Goal: Find contact information: Find contact information

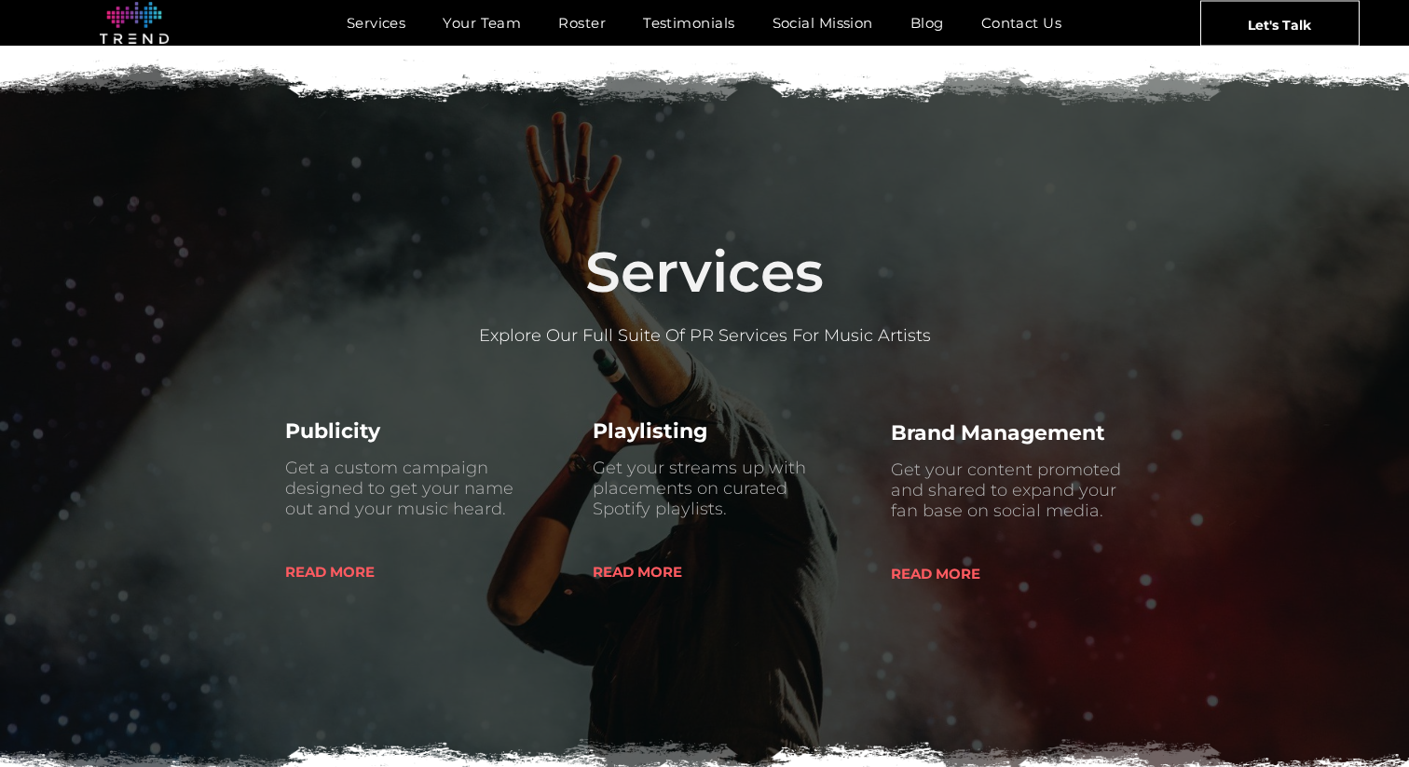
scroll to position [610, 0]
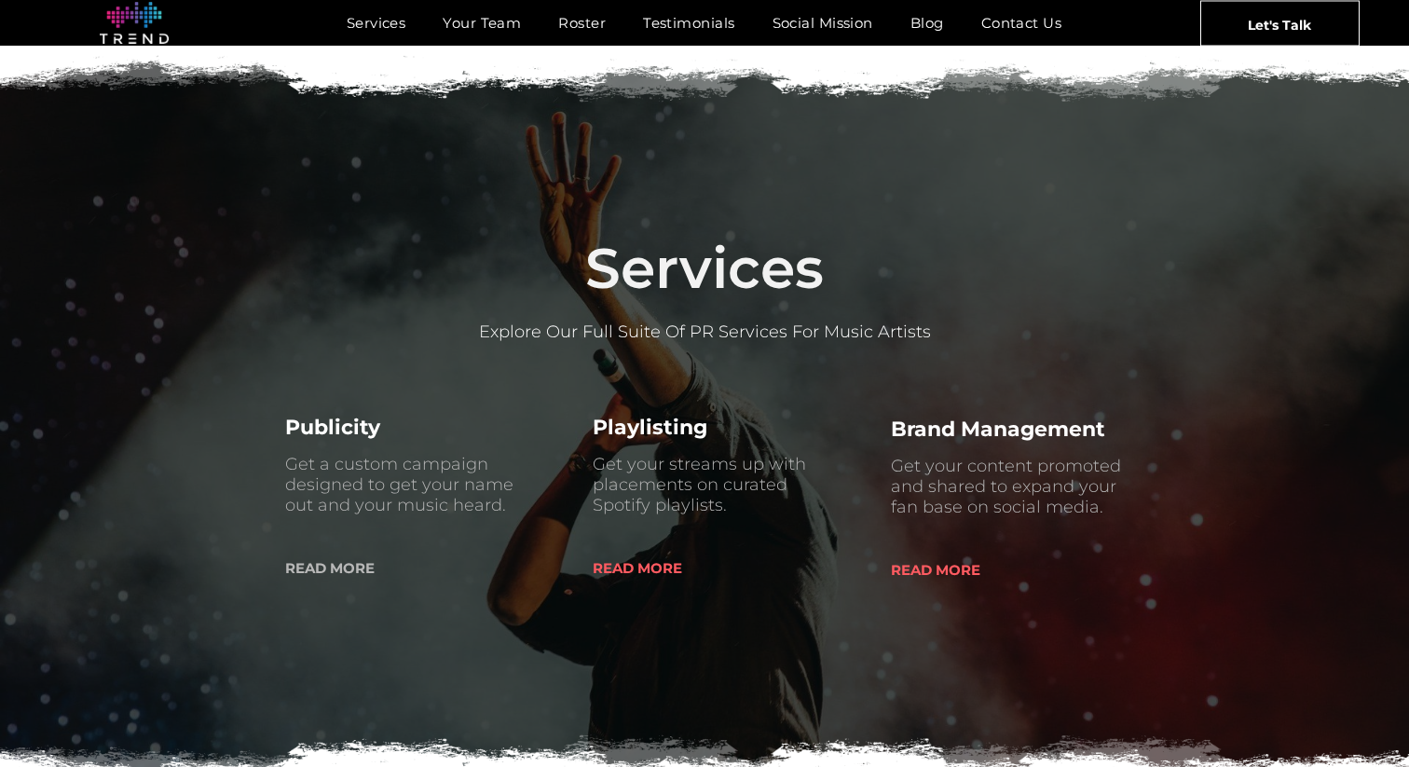
click at [349, 571] on span "READ MORE" at bounding box center [329, 568] width 89 height 48
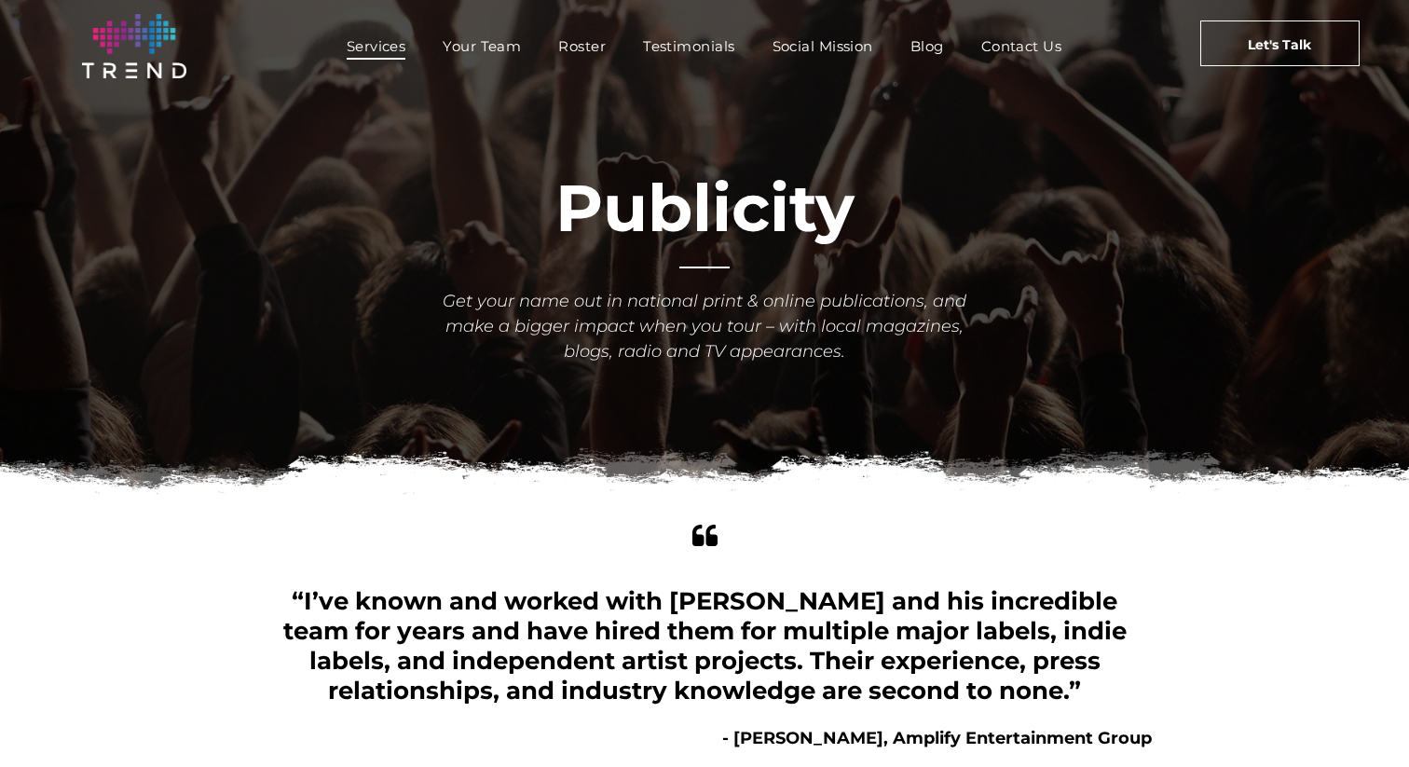
click at [379, 51] on span "Services" at bounding box center [377, 46] width 60 height 27
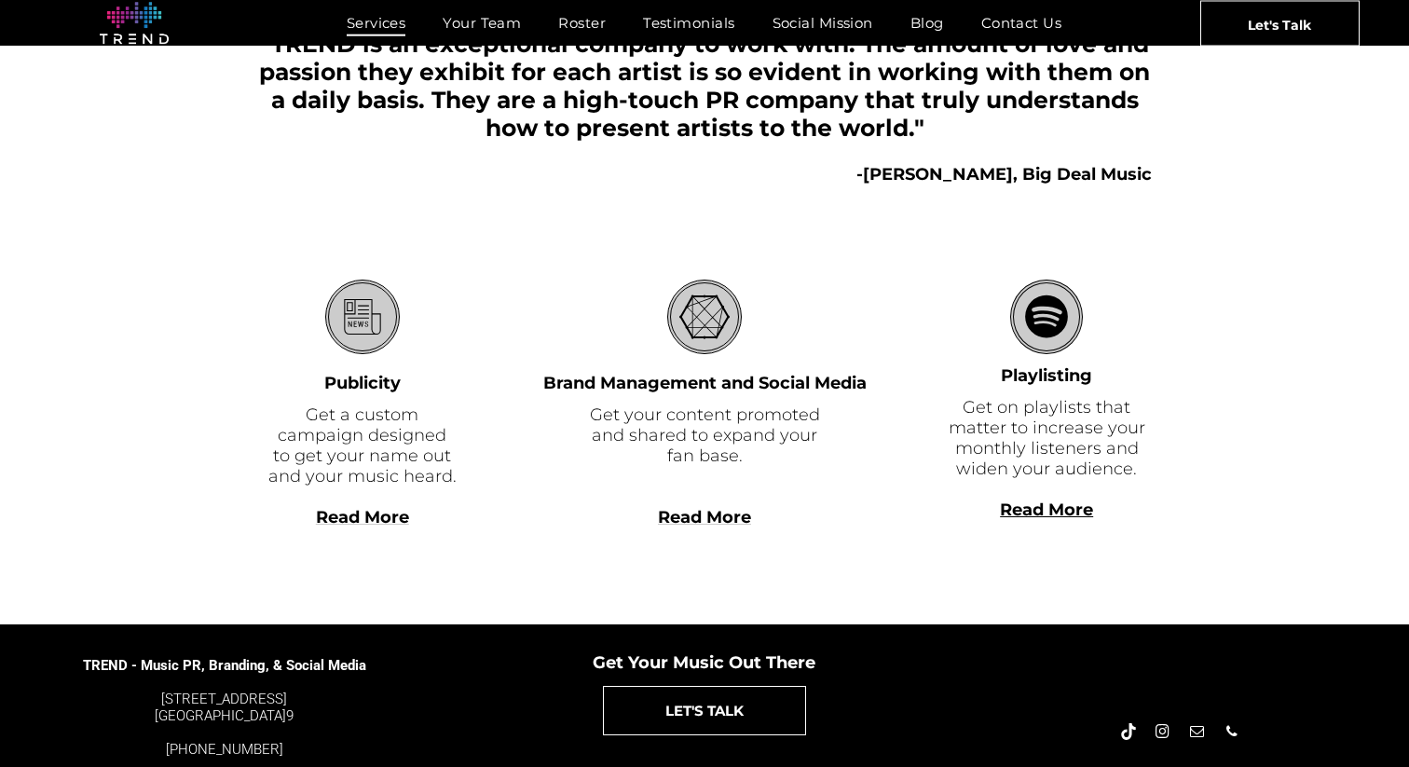
scroll to position [441, 0]
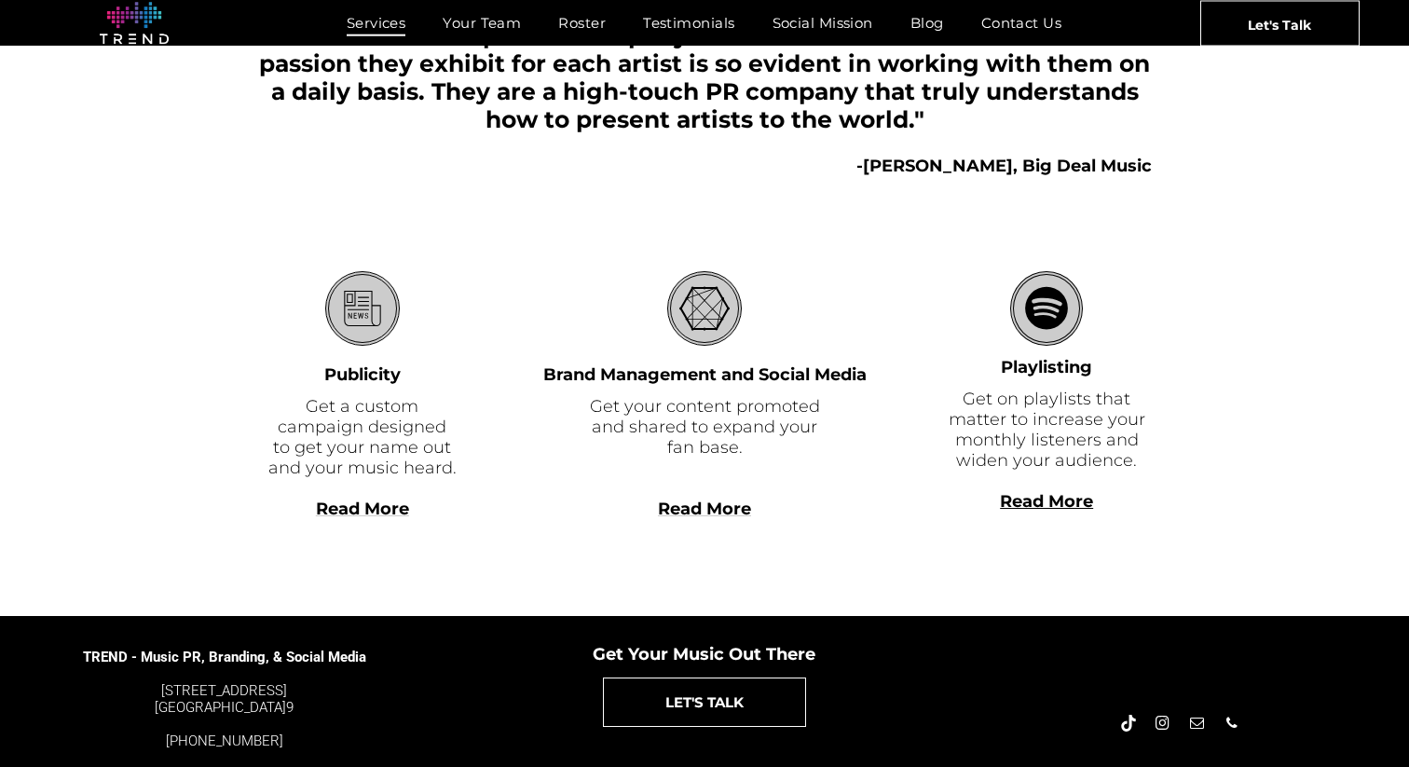
click at [708, 513] on span "Read More" at bounding box center [704, 508] width 93 height 20
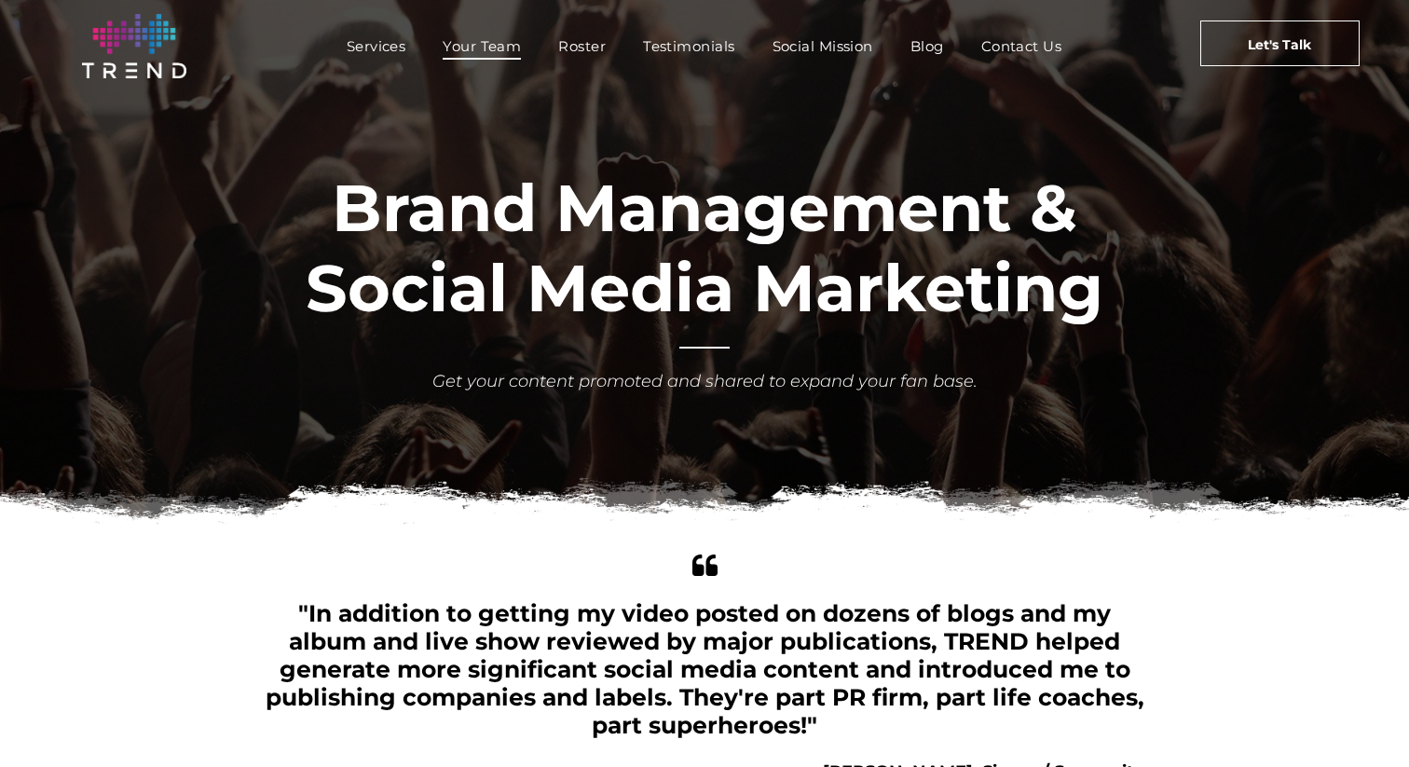
click at [493, 48] on span "Your Team" at bounding box center [482, 46] width 78 height 27
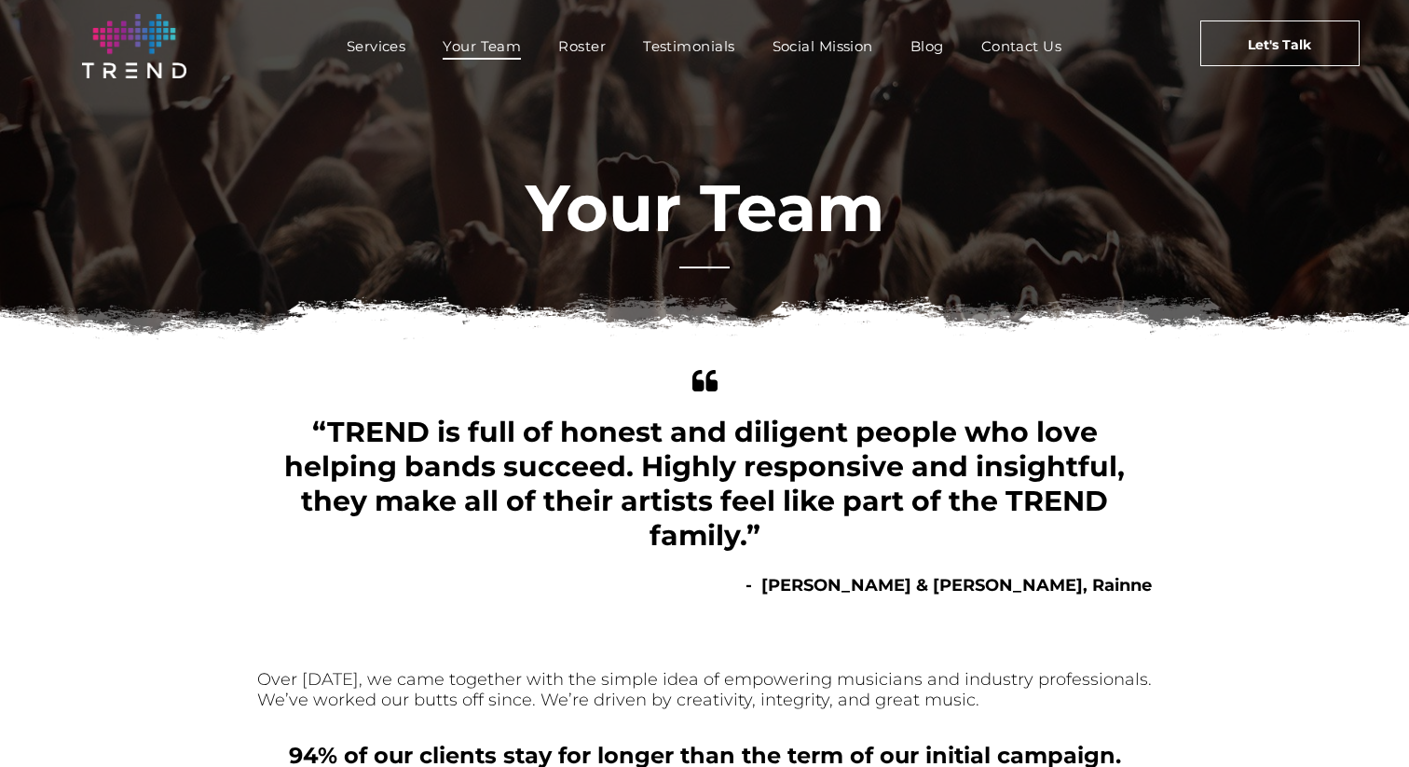
click at [493, 48] on span "Your Team" at bounding box center [482, 46] width 78 height 27
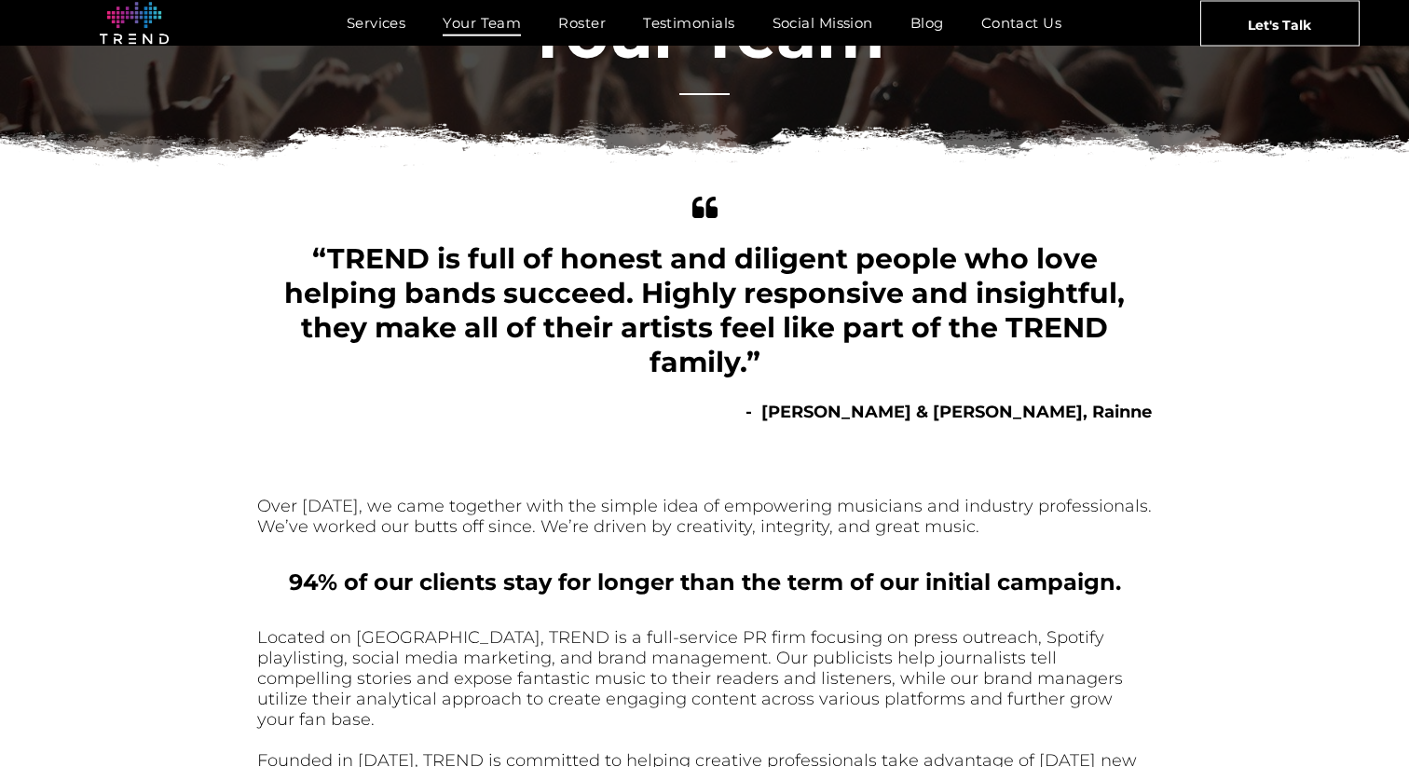
scroll to position [189, 0]
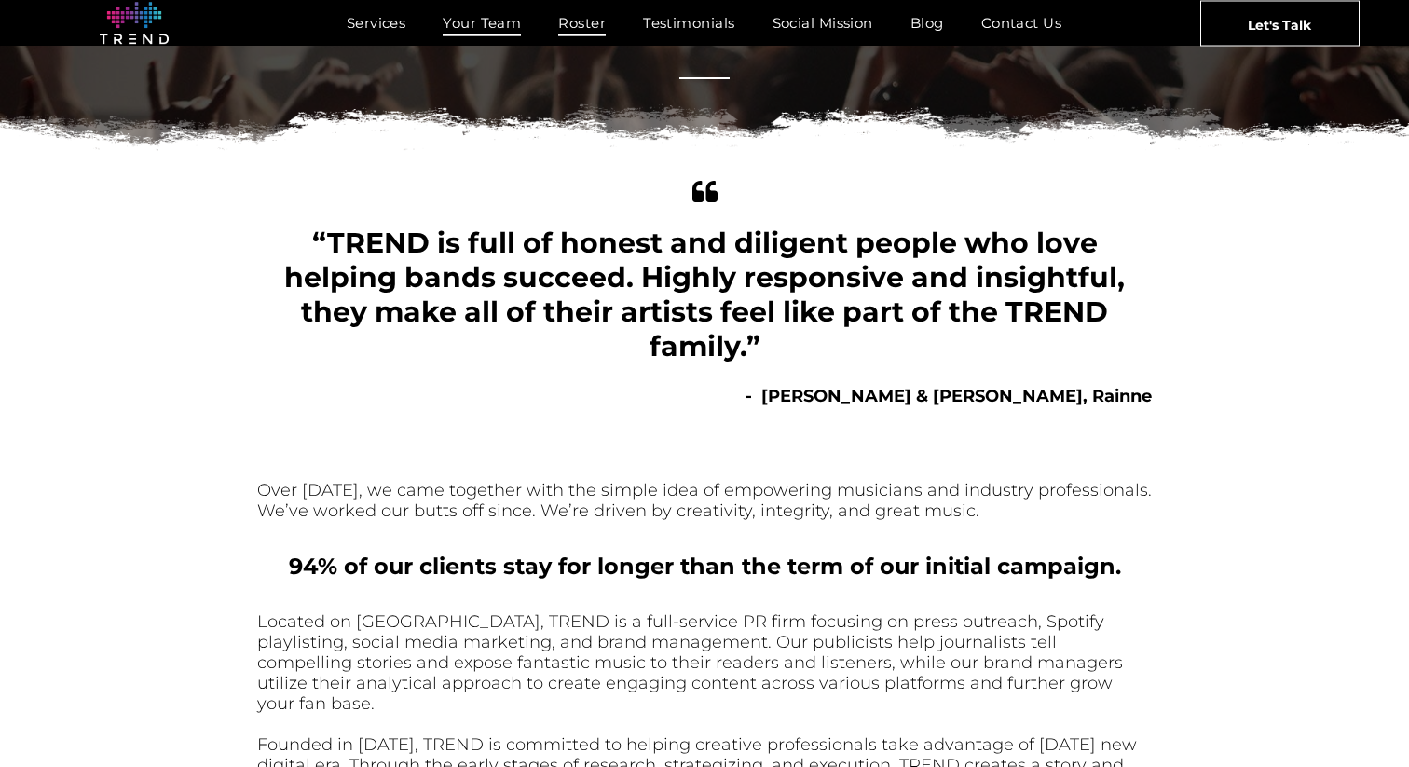
click at [567, 25] on span "Roster" at bounding box center [582, 22] width 48 height 27
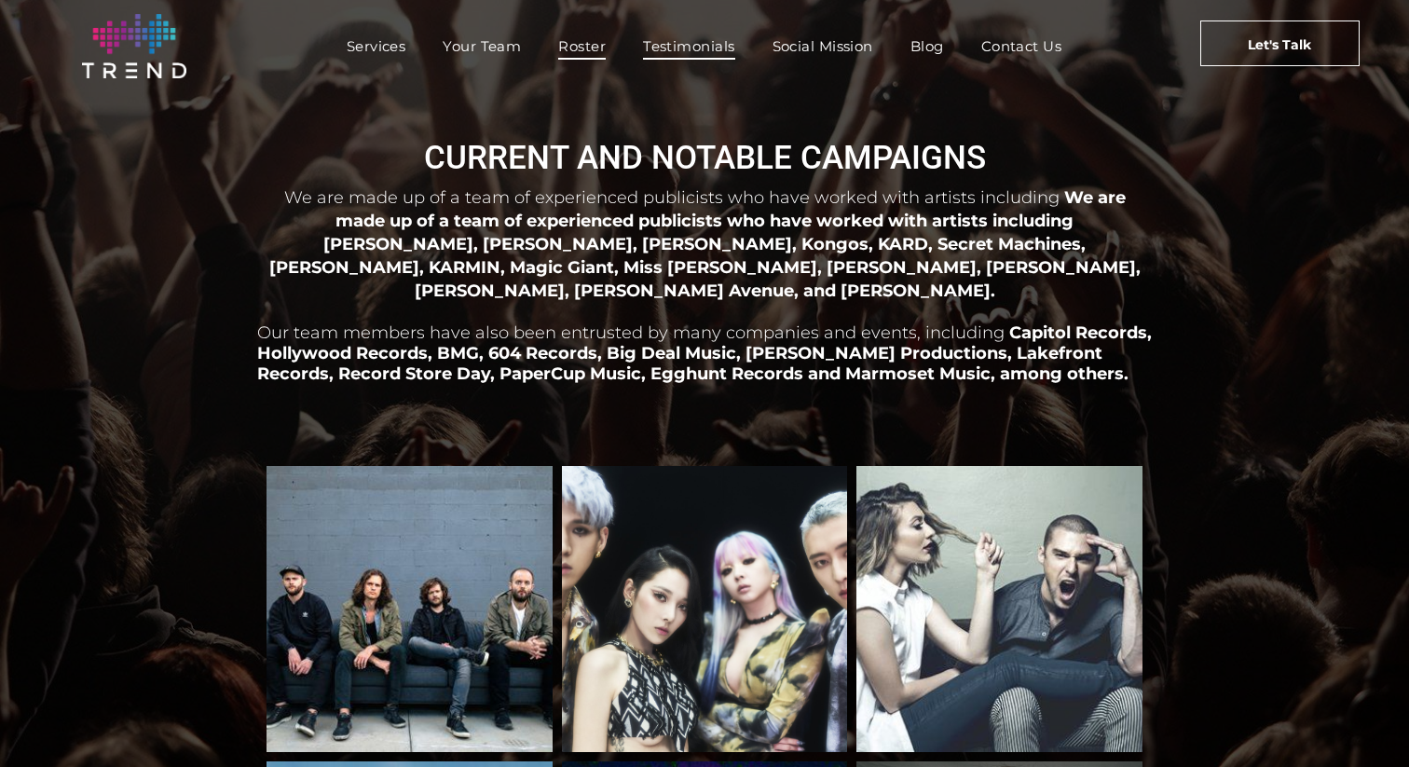
click at [677, 48] on span "Testimonials" at bounding box center [688, 46] width 91 height 27
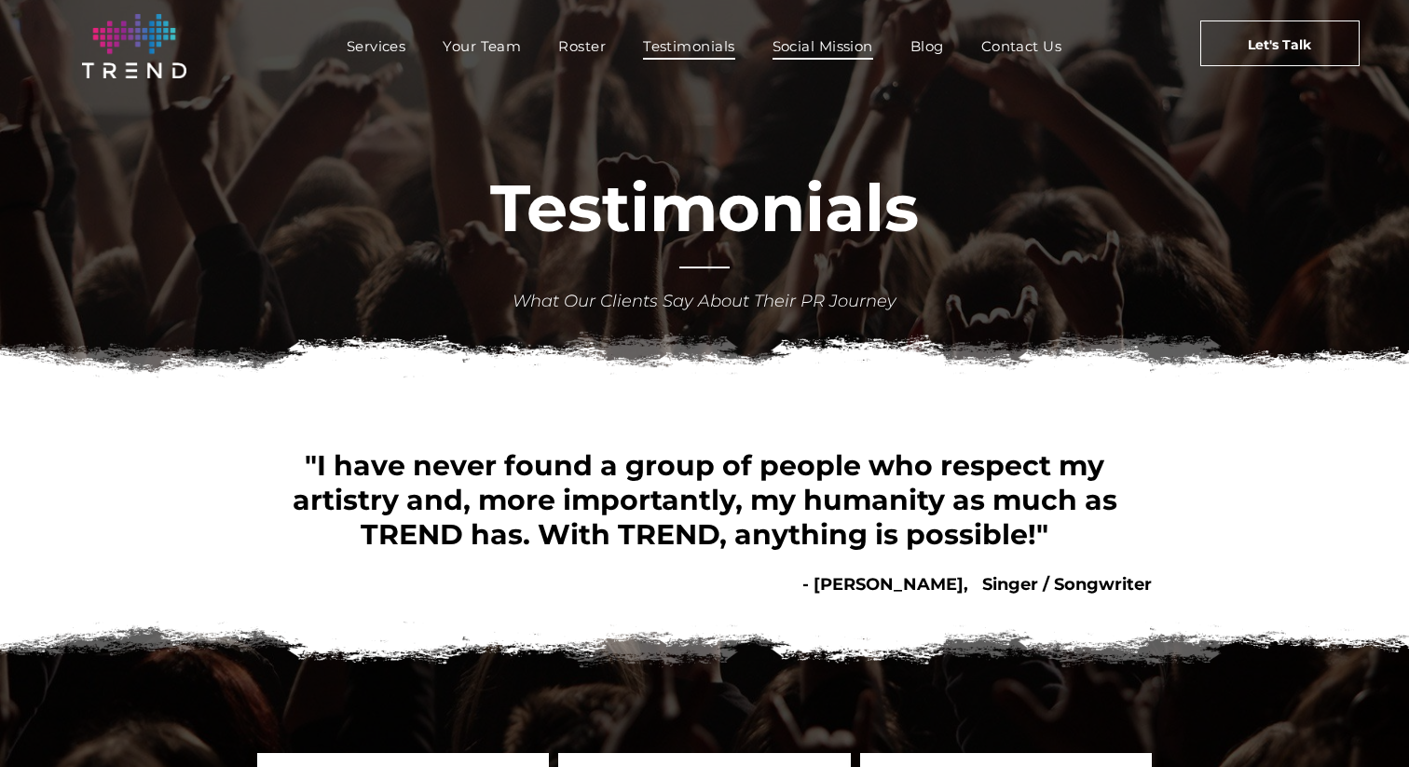
click at [843, 52] on span "Social Mission" at bounding box center [822, 46] width 101 height 27
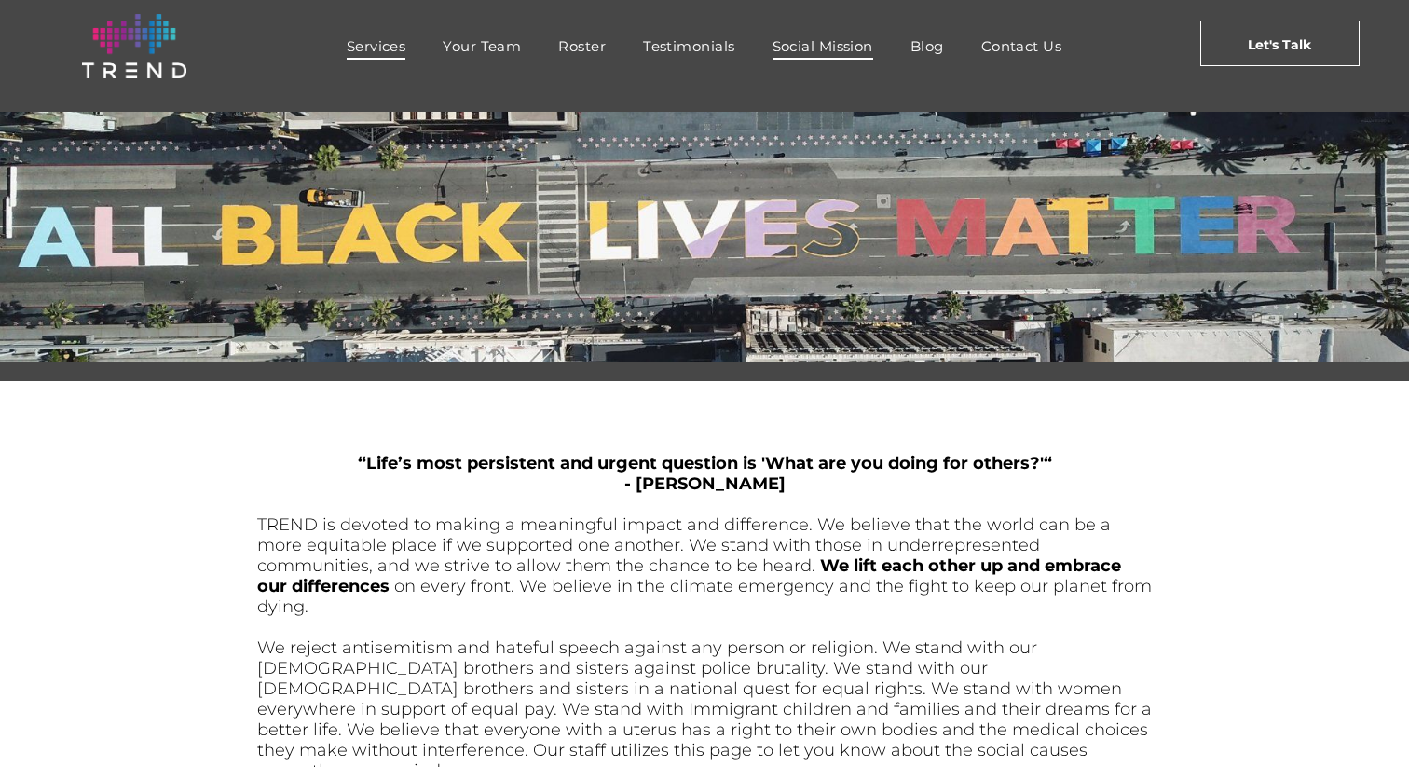
click at [366, 53] on span "Services" at bounding box center [377, 46] width 60 height 27
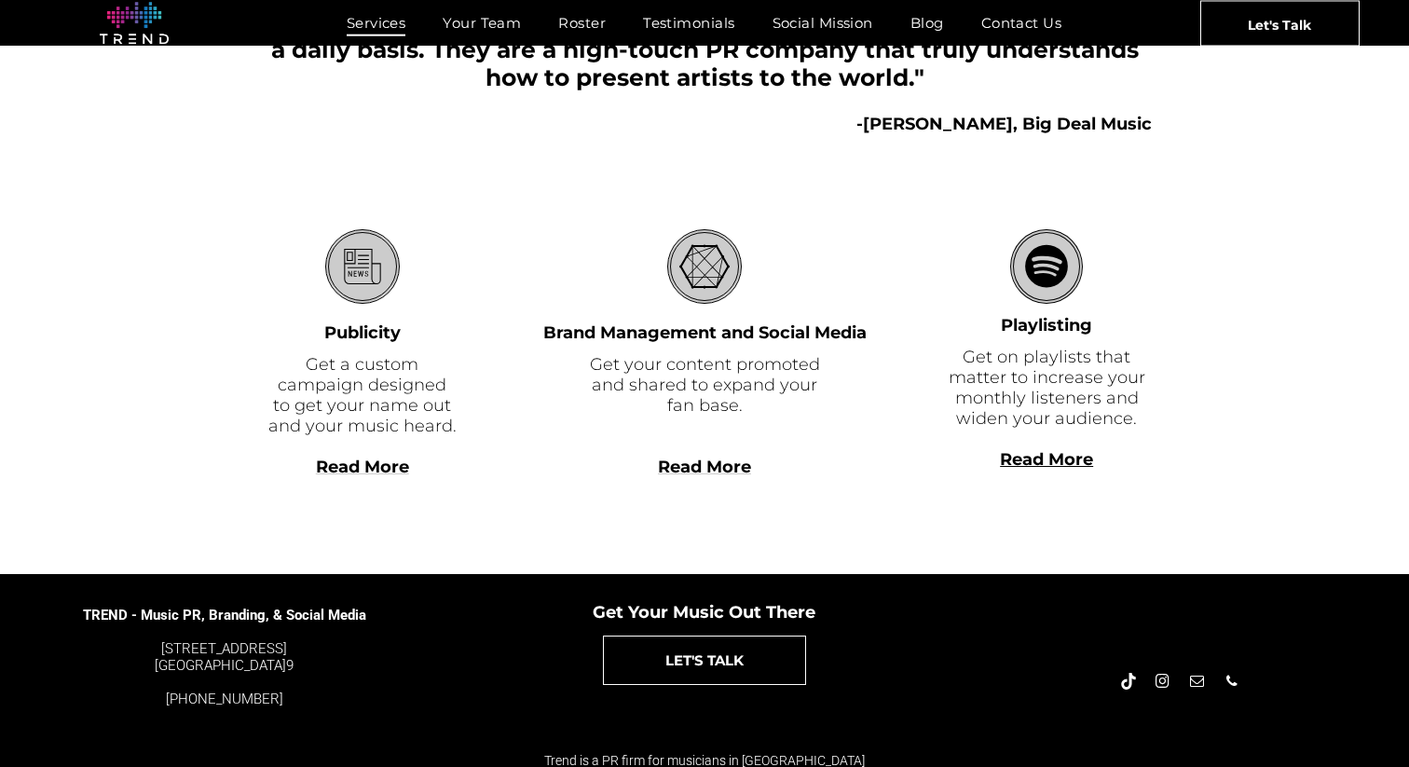
scroll to position [493, 0]
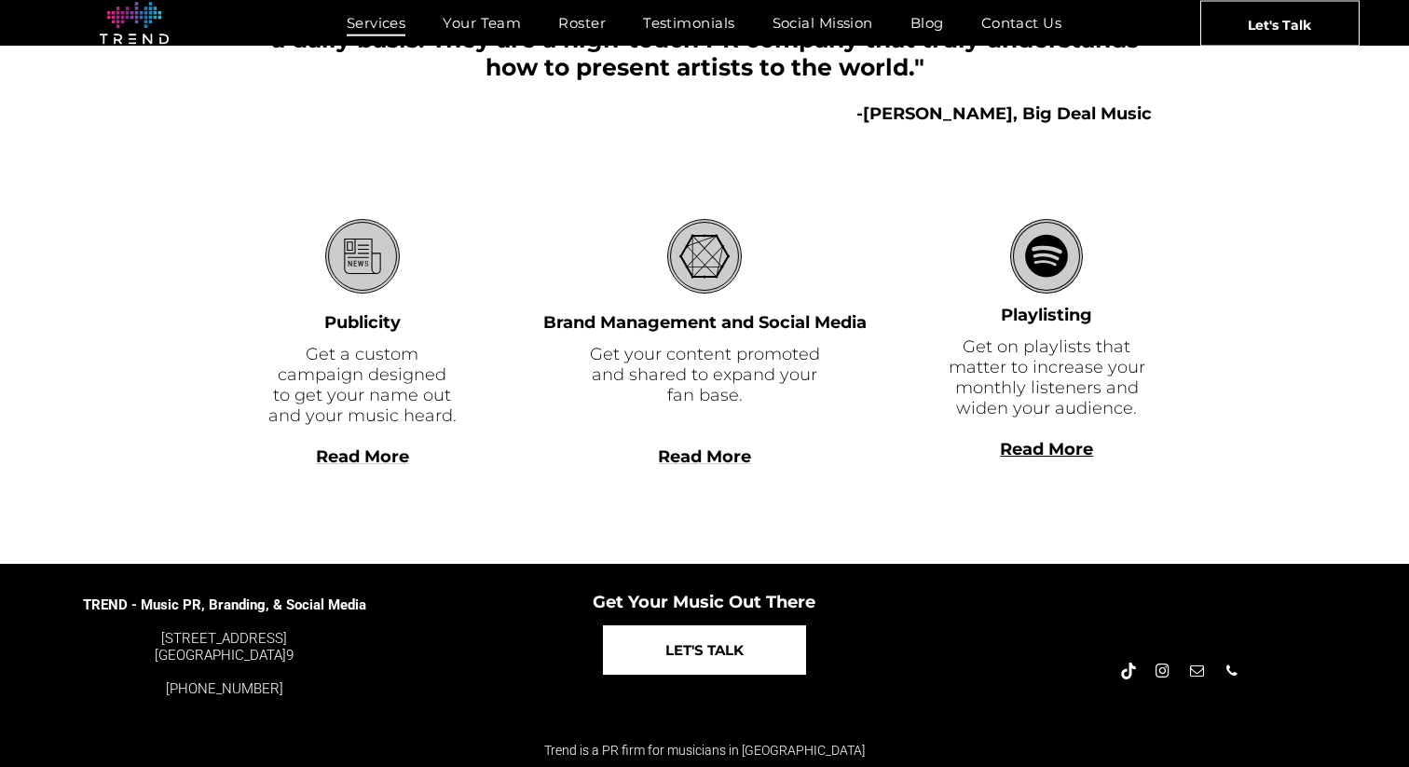
click at [733, 642] on span "LET'S TALK" at bounding box center [704, 650] width 78 height 48
